Goal: Task Accomplishment & Management: Use online tool/utility

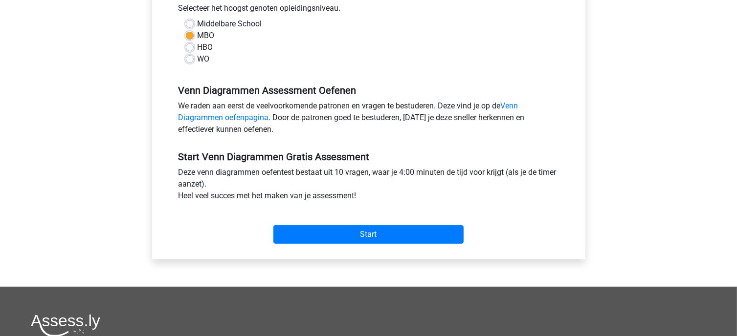
scroll to position [245, 0]
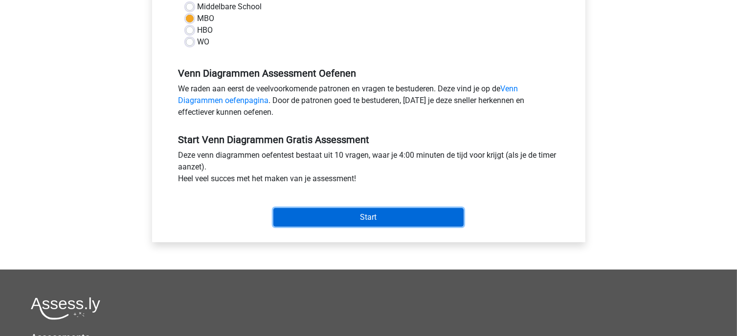
click at [358, 222] on input "Start" at bounding box center [368, 217] width 190 height 19
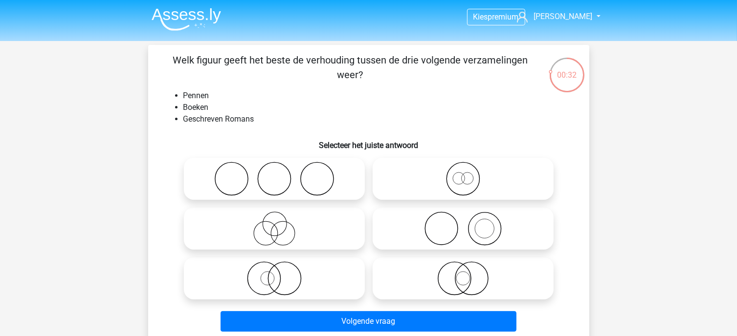
click at [484, 283] on icon at bounding box center [463, 279] width 173 height 34
click at [469, 274] on input "radio" at bounding box center [466, 271] width 6 height 6
radio input "true"
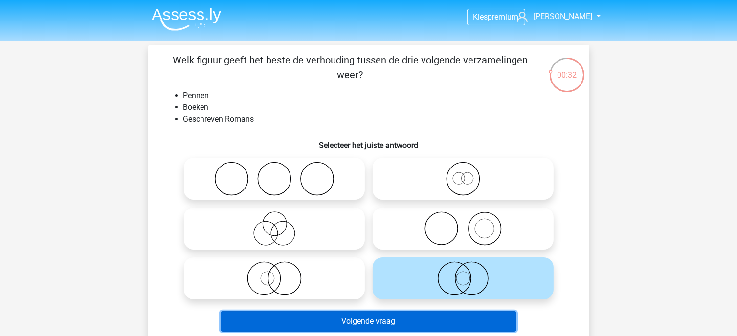
click at [465, 320] on button "Volgende vraag" at bounding box center [369, 322] width 296 height 21
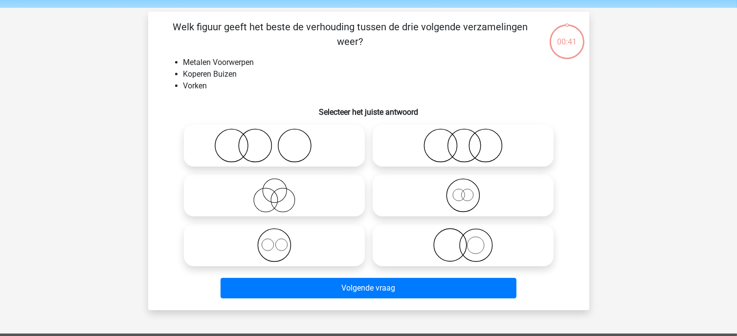
scroll to position [45, 0]
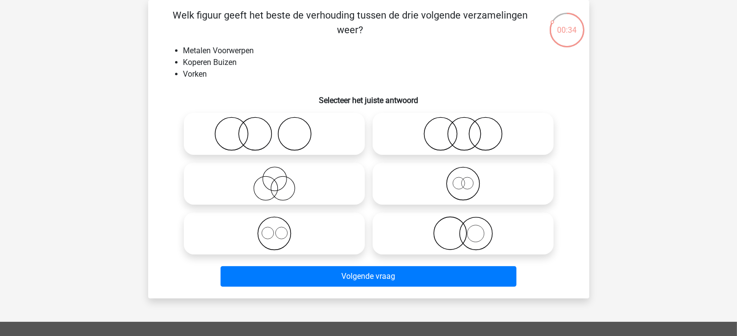
click at [463, 234] on icon at bounding box center [463, 234] width 173 height 34
click at [463, 229] on input "radio" at bounding box center [466, 226] width 6 height 6
radio input "true"
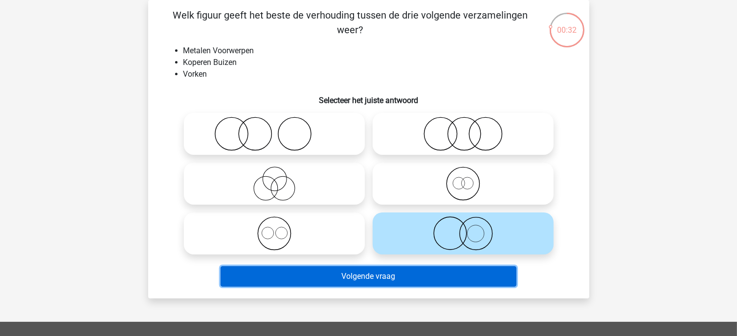
click at [400, 277] on button "Volgende vraag" at bounding box center [369, 277] width 296 height 21
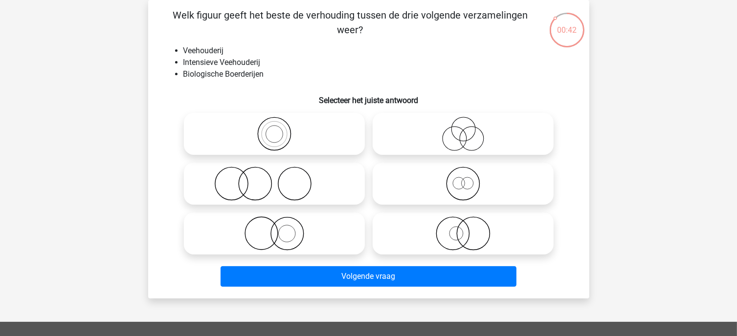
click at [320, 125] on icon at bounding box center [274, 134] width 173 height 34
click at [281, 125] on input "radio" at bounding box center [277, 126] width 6 height 6
radio input "true"
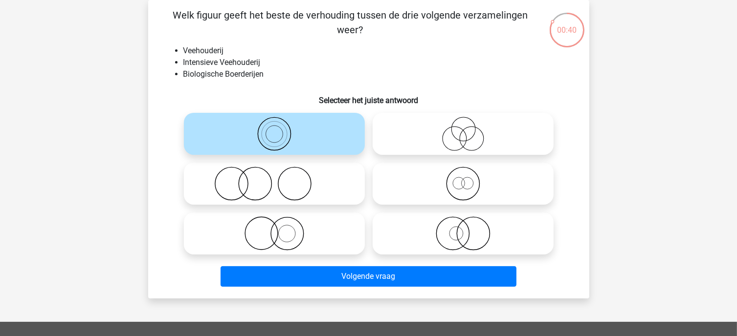
click at [427, 162] on div at bounding box center [463, 184] width 189 height 50
click at [429, 176] on icon at bounding box center [463, 184] width 173 height 34
click at [463, 176] on input "radio" at bounding box center [466, 176] width 6 height 6
radio input "true"
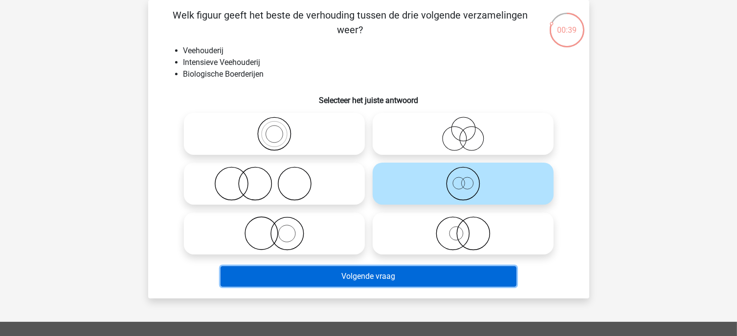
click at [412, 278] on button "Volgende vraag" at bounding box center [369, 277] width 296 height 21
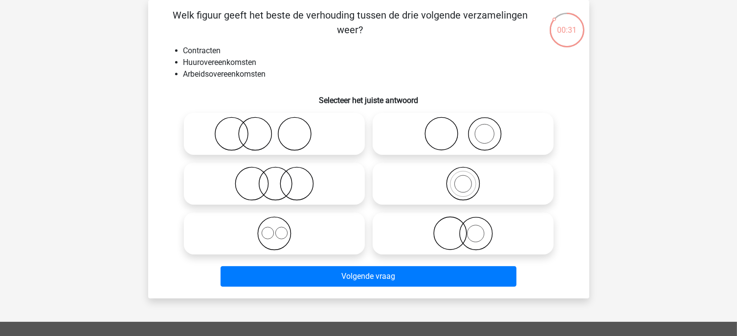
click at [457, 179] on icon at bounding box center [463, 184] width 173 height 34
click at [463, 179] on input "radio" at bounding box center [466, 176] width 6 height 6
radio input "true"
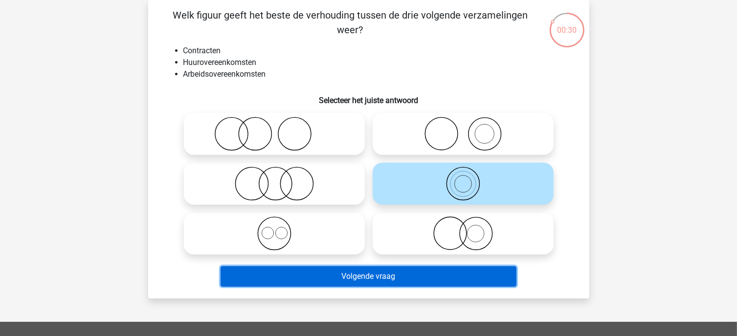
click at [432, 273] on button "Volgende vraag" at bounding box center [369, 277] width 296 height 21
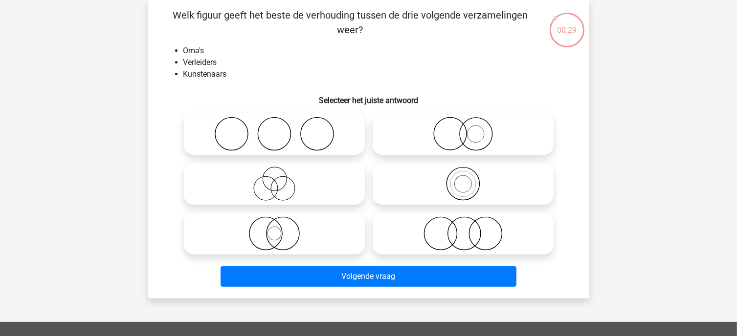
click at [276, 170] on icon at bounding box center [274, 184] width 173 height 34
click at [276, 173] on input "radio" at bounding box center [277, 176] width 6 height 6
radio input "true"
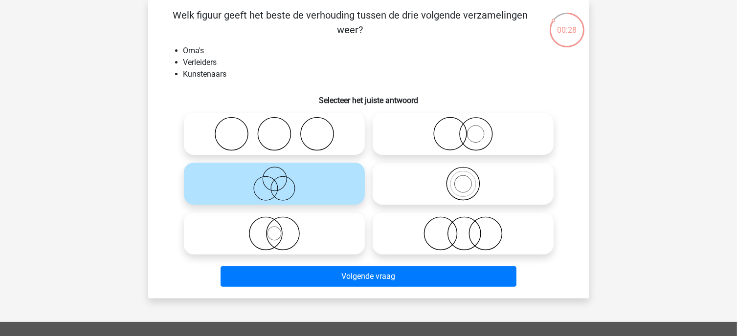
click at [431, 231] on icon at bounding box center [463, 234] width 173 height 34
click at [463, 229] on input "radio" at bounding box center [466, 226] width 6 height 6
radio input "true"
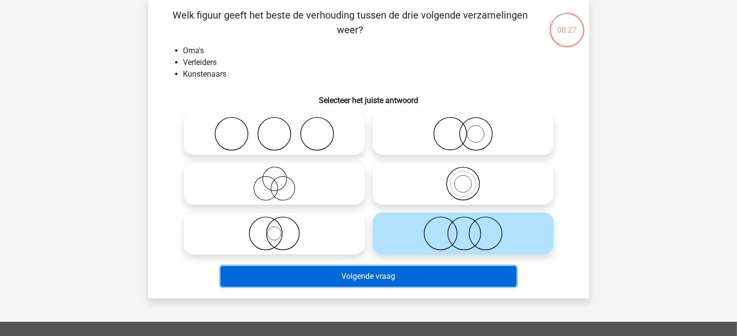
click at [350, 276] on button "Volgende vraag" at bounding box center [369, 277] width 296 height 21
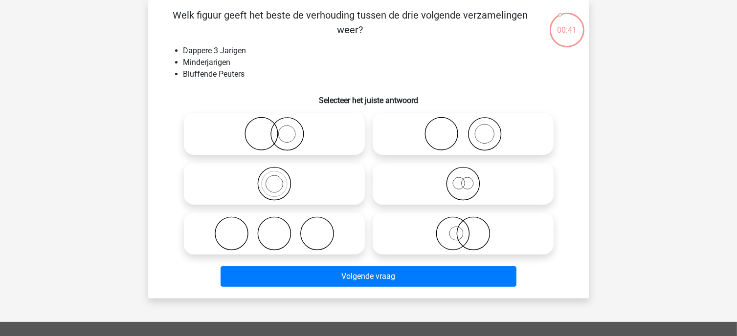
click at [319, 183] on icon at bounding box center [274, 184] width 173 height 34
click at [281, 179] on input "radio" at bounding box center [277, 176] width 6 height 6
radio input "true"
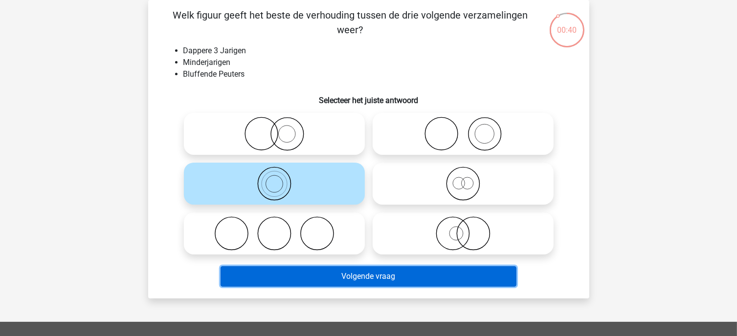
click at [355, 277] on button "Volgende vraag" at bounding box center [369, 277] width 296 height 21
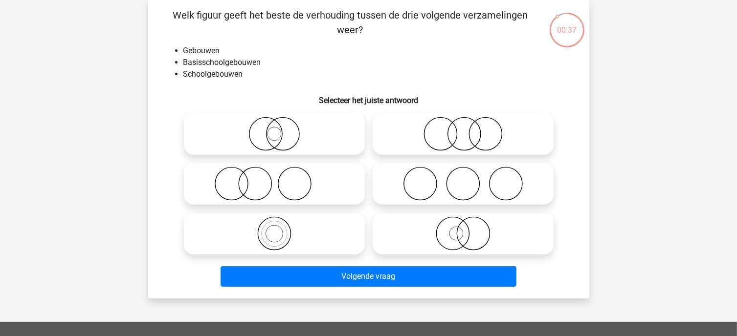
click at [307, 241] on icon at bounding box center [274, 234] width 173 height 34
click at [281, 229] on input "radio" at bounding box center [277, 226] width 6 height 6
radio input "true"
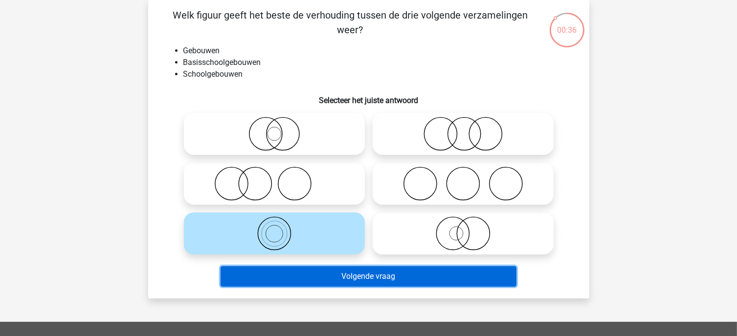
click at [361, 281] on button "Volgende vraag" at bounding box center [369, 277] width 296 height 21
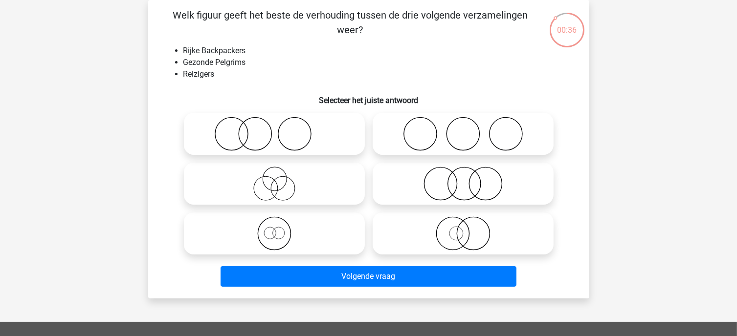
click at [315, 186] on icon at bounding box center [274, 184] width 173 height 34
click at [281, 179] on input "radio" at bounding box center [277, 176] width 6 height 6
radio input "true"
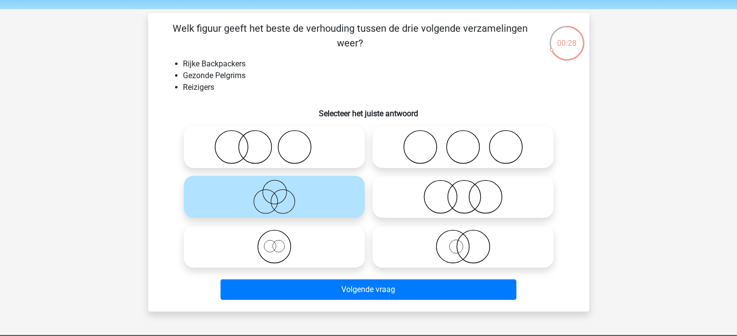
scroll to position [49, 0]
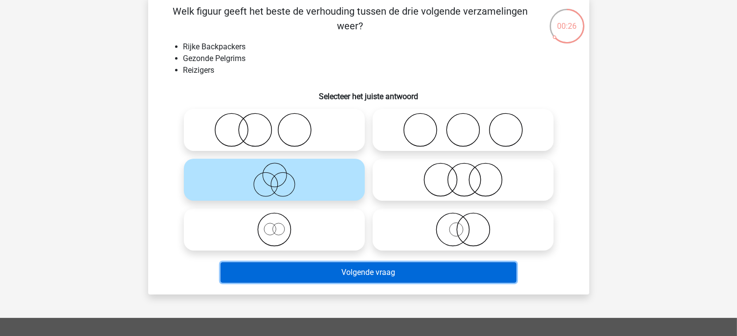
click at [372, 268] on button "Volgende vraag" at bounding box center [369, 273] width 296 height 21
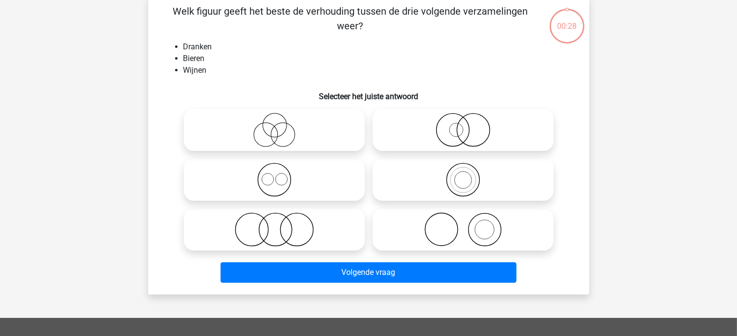
scroll to position [45, 0]
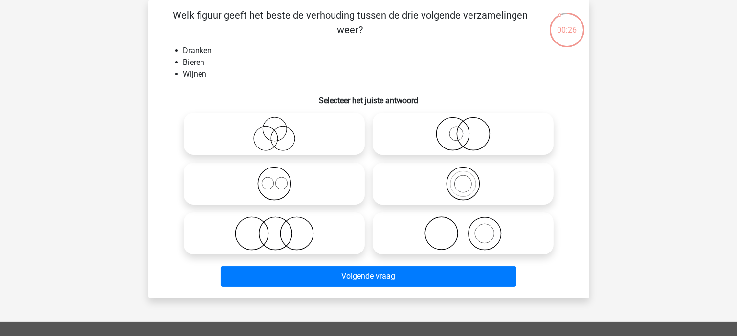
click at [451, 171] on icon at bounding box center [463, 184] width 173 height 34
click at [463, 173] on input "radio" at bounding box center [466, 176] width 6 height 6
radio input "true"
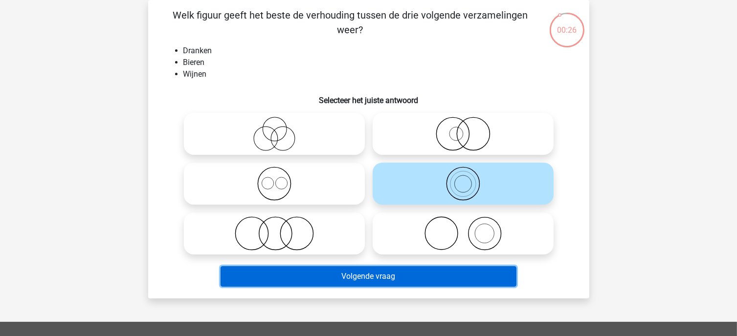
click at [414, 280] on button "Volgende vraag" at bounding box center [369, 277] width 296 height 21
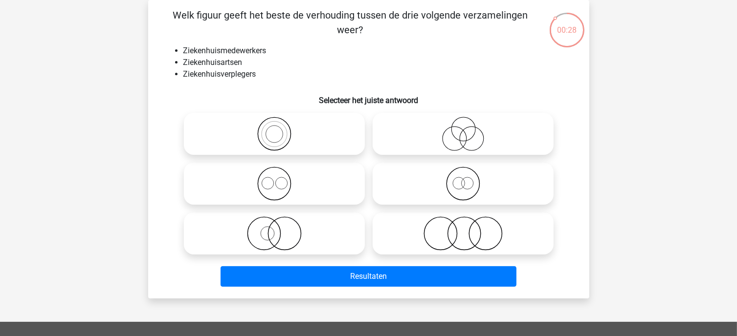
click at [340, 189] on icon at bounding box center [274, 184] width 173 height 34
click at [281, 179] on input "radio" at bounding box center [277, 176] width 6 height 6
radio input "true"
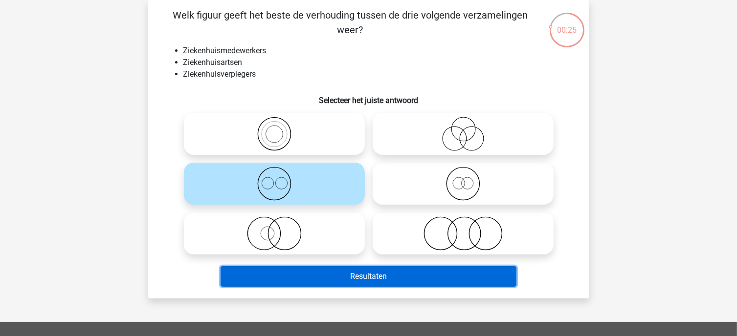
click at [307, 268] on button "Resultaten" at bounding box center [369, 277] width 296 height 21
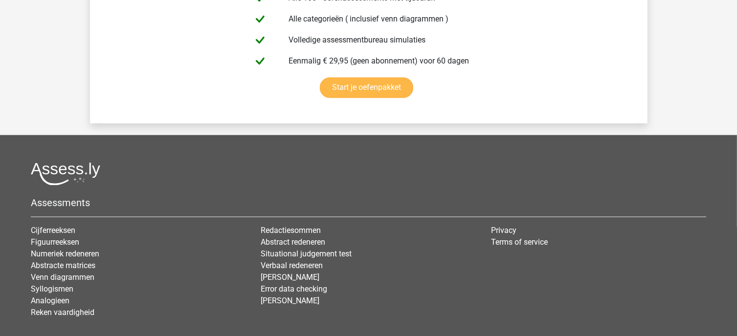
scroll to position [1418, 0]
